Goal: Information Seeking & Learning: Learn about a topic

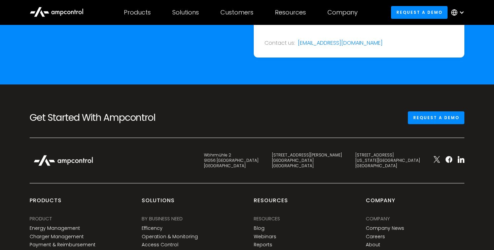
scroll to position [2519, 0]
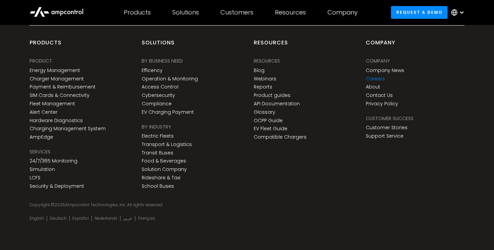
click at [383, 77] on link "Careers" at bounding box center [375, 79] width 19 height 6
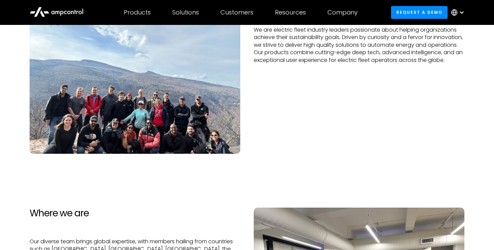
scroll to position [129, 0]
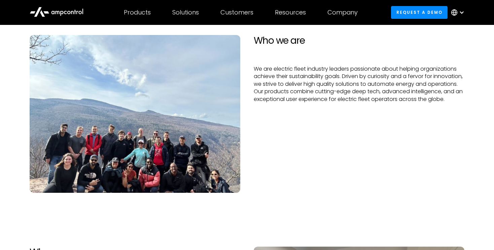
click at [180, 129] on img at bounding box center [135, 114] width 211 height 158
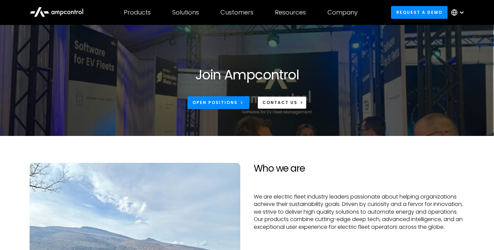
scroll to position [0, 0]
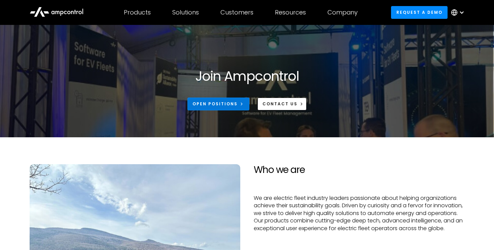
click at [235, 104] on div "Open Positions" at bounding box center [214, 104] width 45 height 6
